Goal: Information Seeking & Learning: Check status

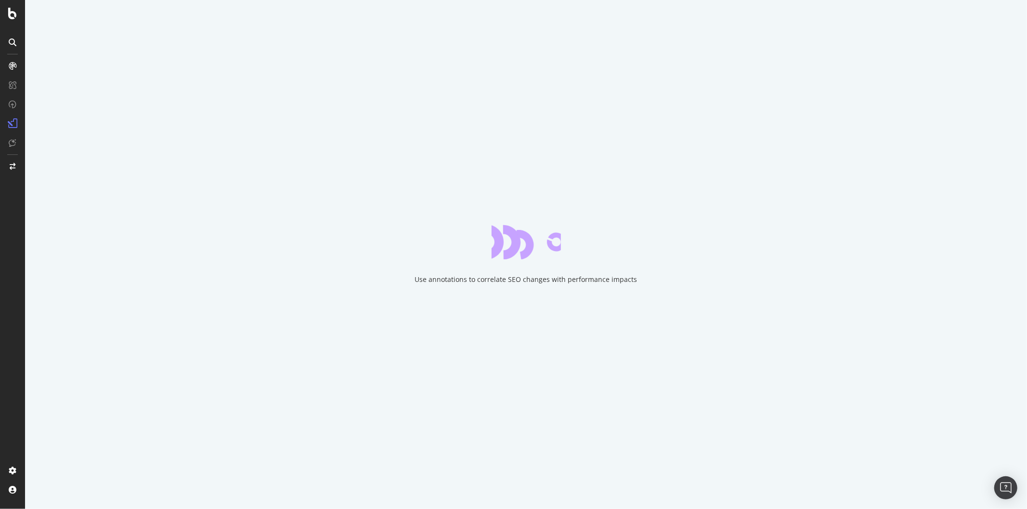
click at [339, 405] on div "Use annotations to correlate SEO changes with performance impacts" at bounding box center [526, 254] width 1002 height 509
